Goal: Task Accomplishment & Management: Manage account settings

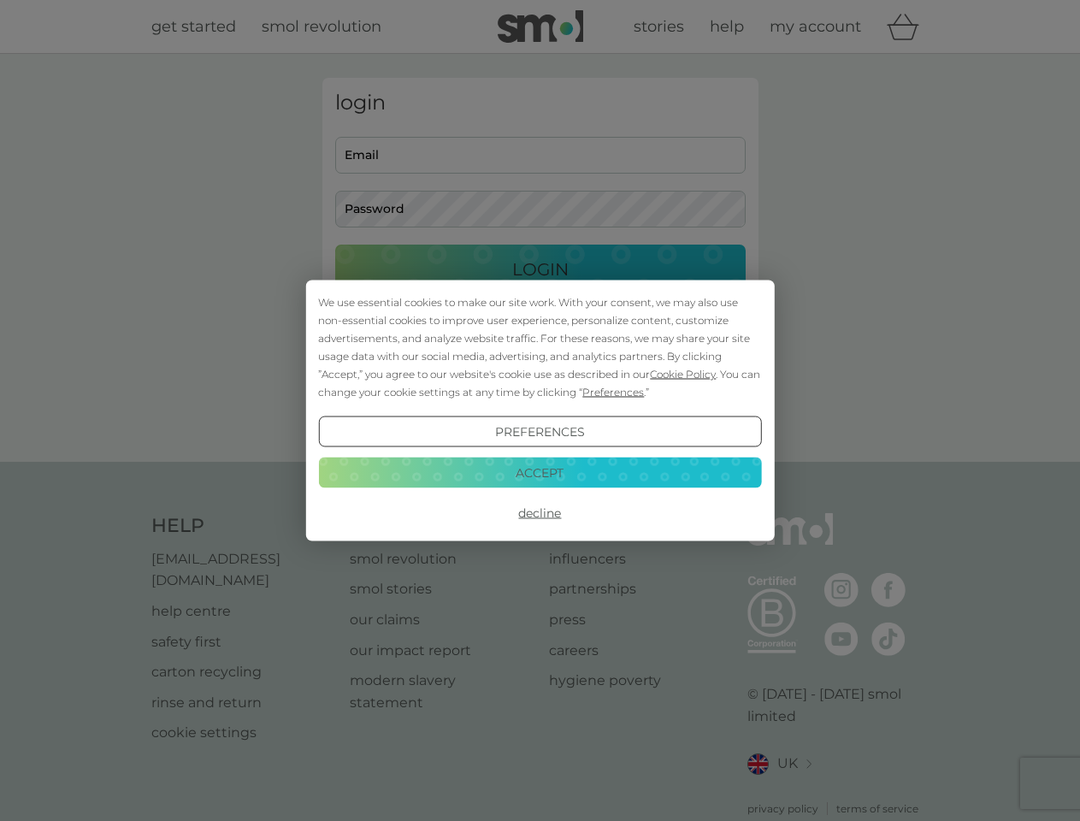
click at [683, 374] on span "Cookie Policy" at bounding box center [683, 374] width 66 height 13
click at [612, 392] on div "login Email Password Login ● ● ● ● ● ● ● ● ● ● ● ● ● ● ● ● ● ● ● ● ● ● ● ● ● ● …" at bounding box center [540, 258] width 436 height 360
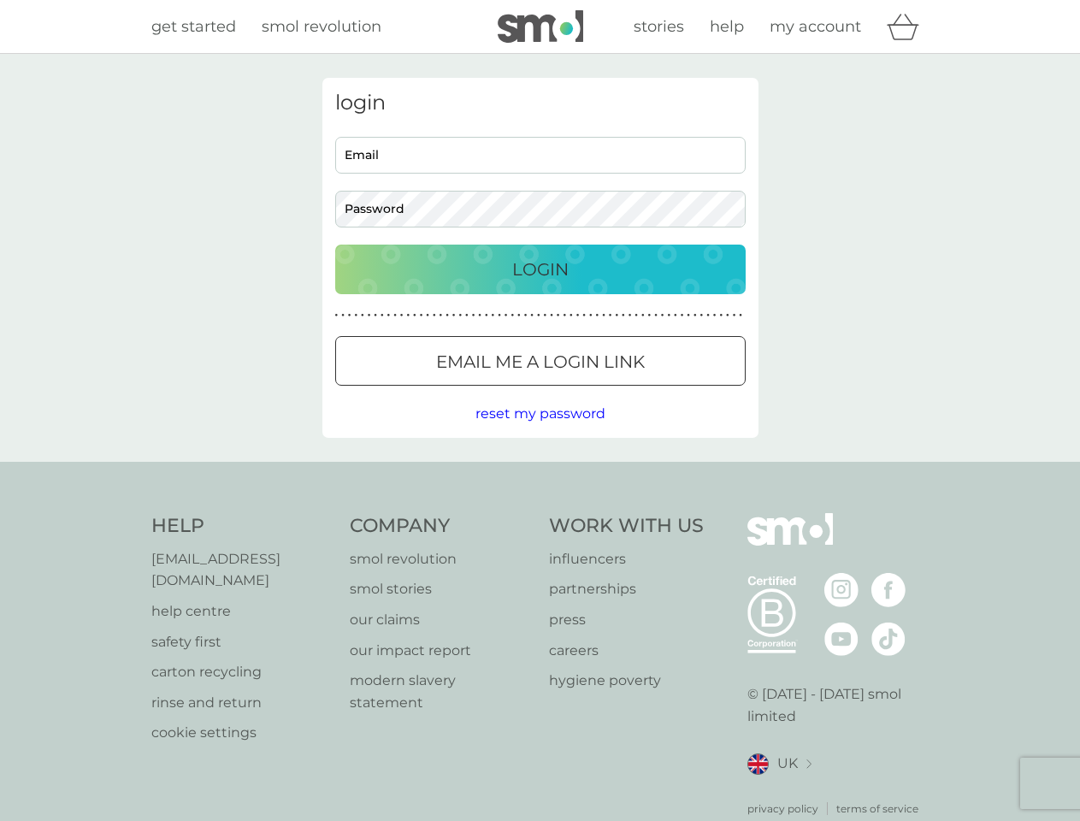
click at [540, 432] on div "login Email Password Login ● ● ● ● ● ● ● ● ● ● ● ● ● ● ● ● ● ● ● ● ● ● ● ● ● ● …" at bounding box center [540, 258] width 436 height 360
click at [540, 513] on div "Help [EMAIL_ADDRESS][DOMAIN_NAME] help centre safety first carton recycling rin…" at bounding box center [540, 665] width 778 height 304
click at [540, 472] on div "Help [EMAIL_ADDRESS][DOMAIN_NAME] help centre safety first carton recycling rin…" at bounding box center [540, 665] width 1080 height 406
